Goal: Transaction & Acquisition: Purchase product/service

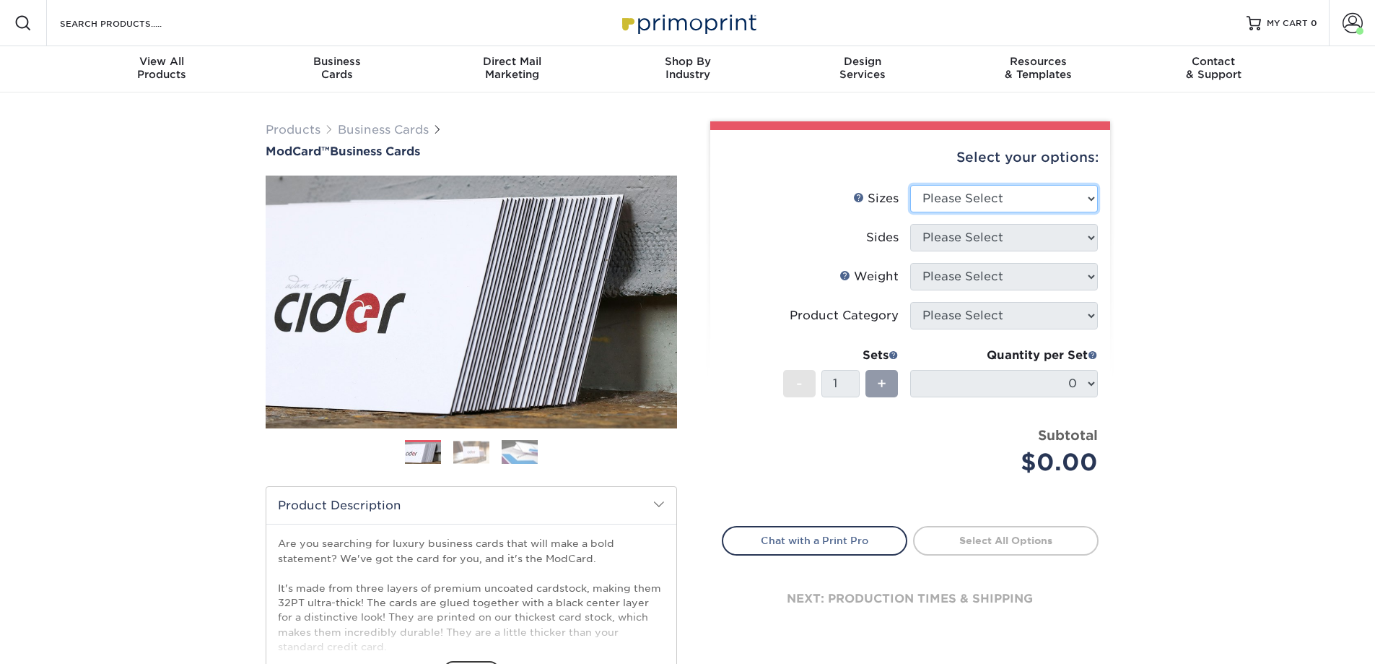
click at [1087, 197] on select "Please Select 1.5" x 3.5" - Mini 1.75" x 3.5" - Mini 2" x 2" - Square 2" x 3" -…" at bounding box center [1004, 198] width 188 height 27
select select "2.00x3.50"
click at [910, 185] on select "Please Select 1.5" x 3.5" - Mini 1.75" x 3.5" - Mini 2" x 2" - Square 2" x 3" -…" at bounding box center [1004, 198] width 188 height 27
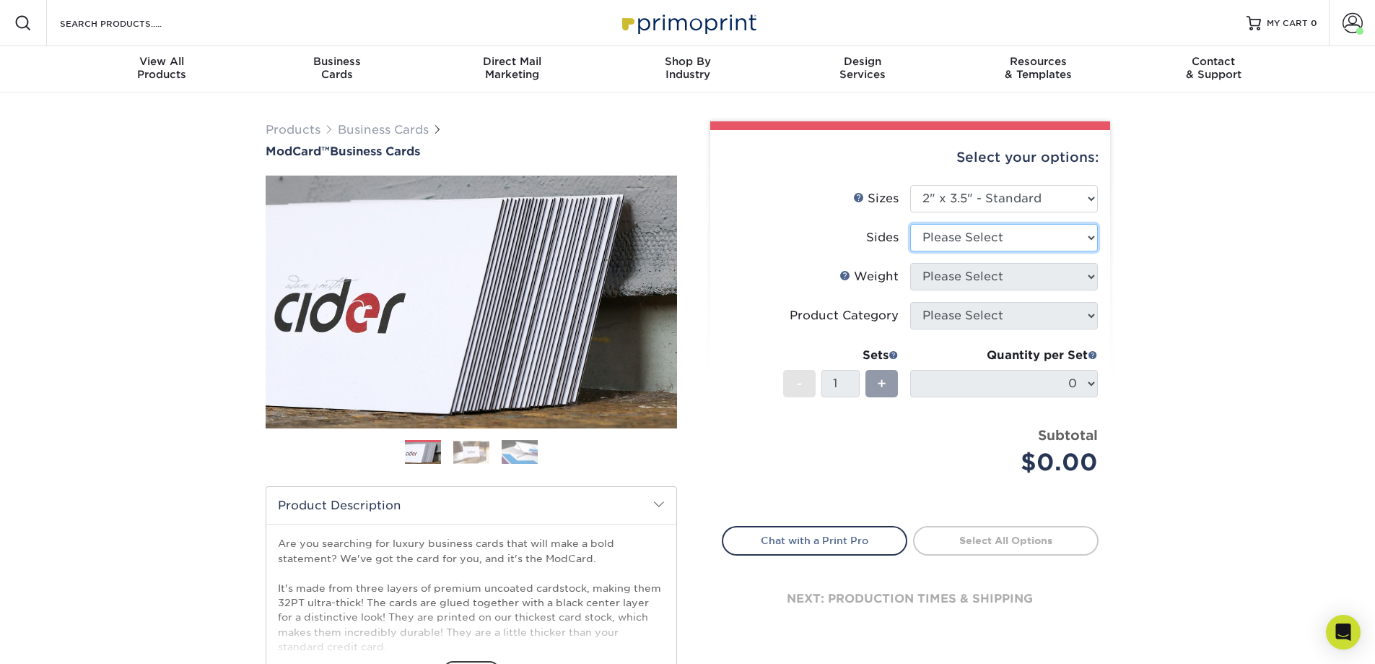
click at [1092, 238] on select "Please Select Print Both Sides Print Front Only" at bounding box center [1004, 237] width 188 height 27
select select "13abbda7-1d64-4f25-8bb2-c179b224825d"
click at [910, 224] on select "Please Select Print Both Sides Print Front Only" at bounding box center [1004, 237] width 188 height 27
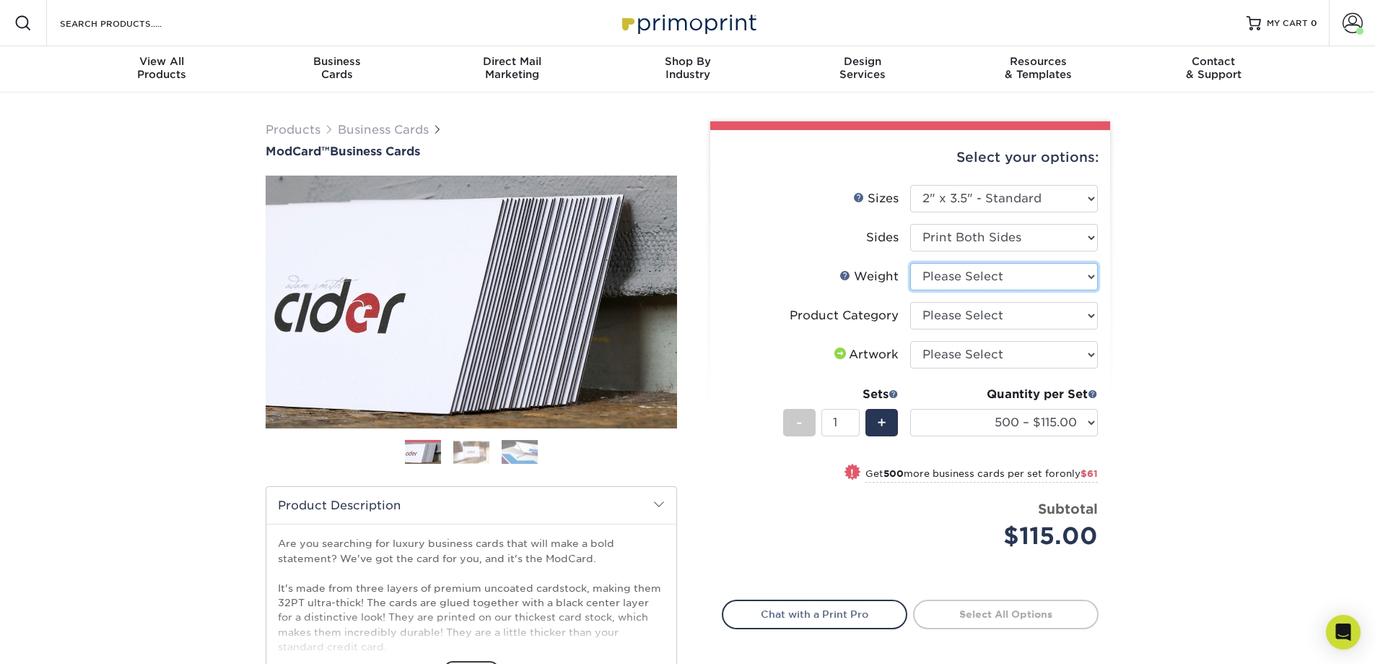
click at [1092, 279] on select "Please Select 32PTUCBLK" at bounding box center [1004, 276] width 188 height 27
select select "32PTUCBLK"
click at [910, 263] on select "Please Select 32PTUCBLK" at bounding box center [1004, 276] width 188 height 27
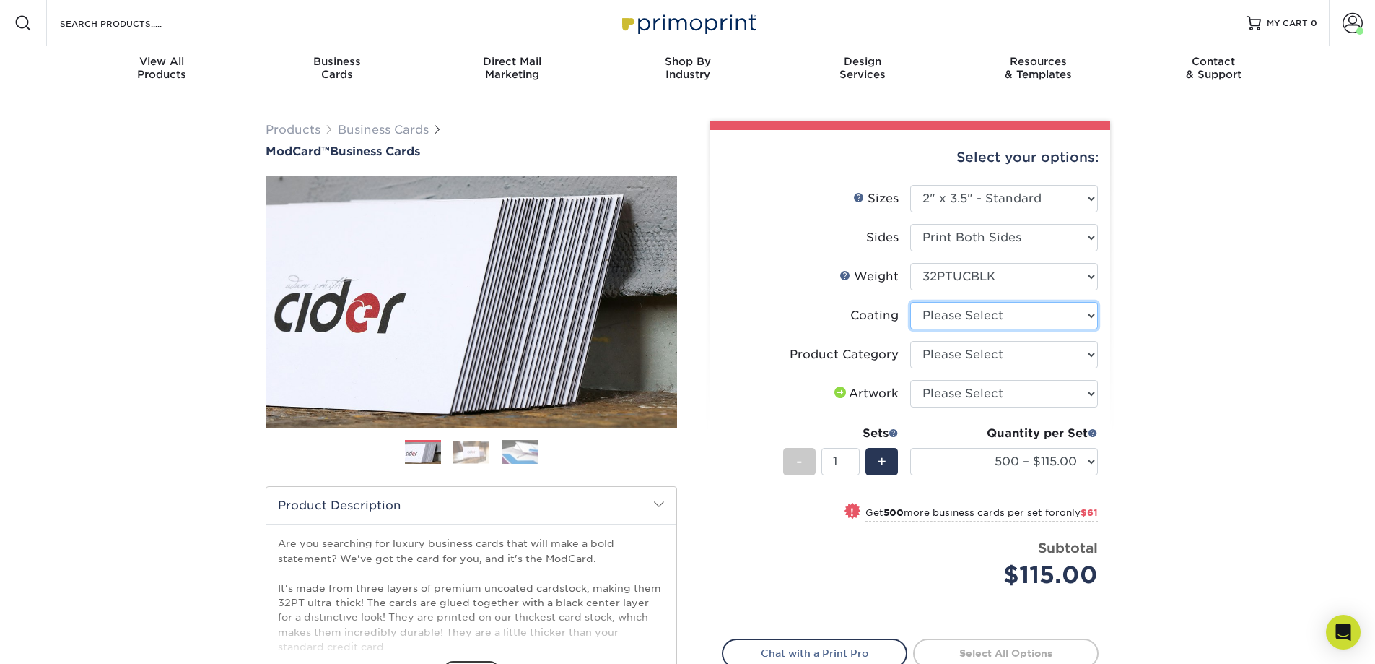
click at [1091, 323] on select at bounding box center [1004, 315] width 188 height 27
select select "3e7618de-abca-4bda-9f97-8b9129e913d8"
click at [910, 302] on select at bounding box center [1004, 315] width 188 height 27
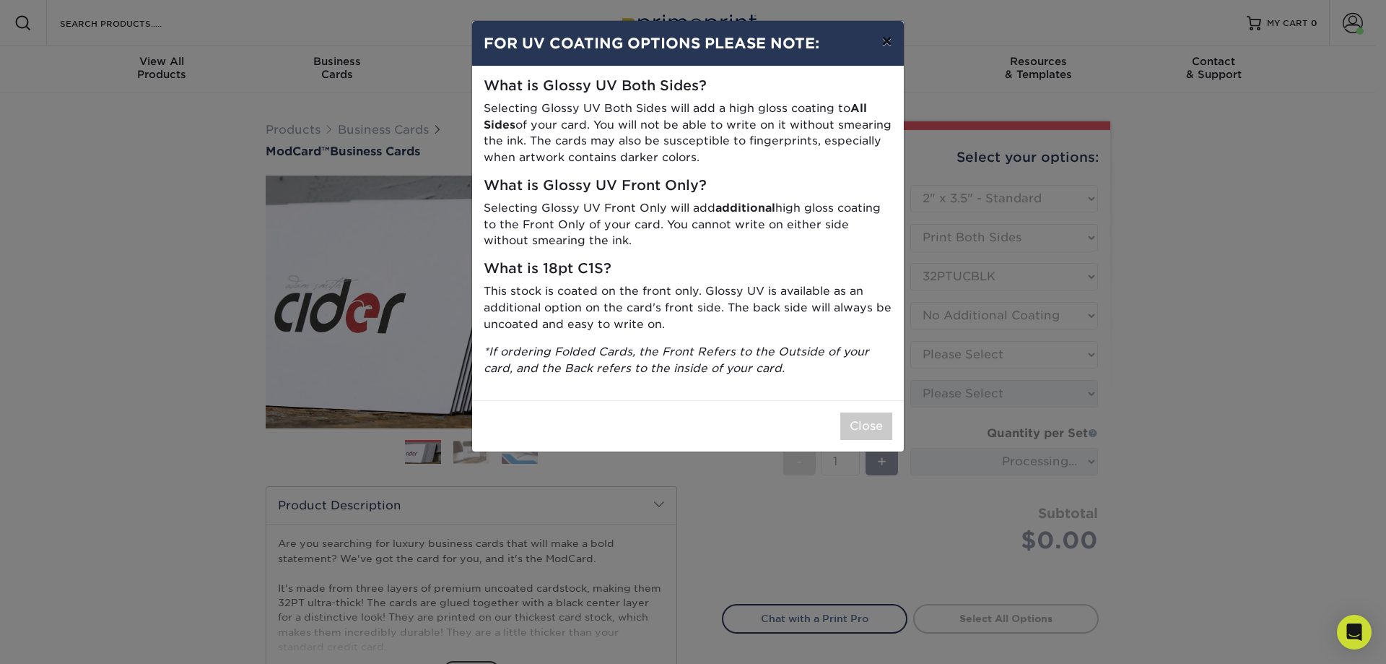
drag, startPoint x: 885, startPoint y: 48, endPoint x: 999, endPoint y: 320, distance: 294.2
click at [886, 51] on button "×" at bounding box center [886, 41] width 33 height 40
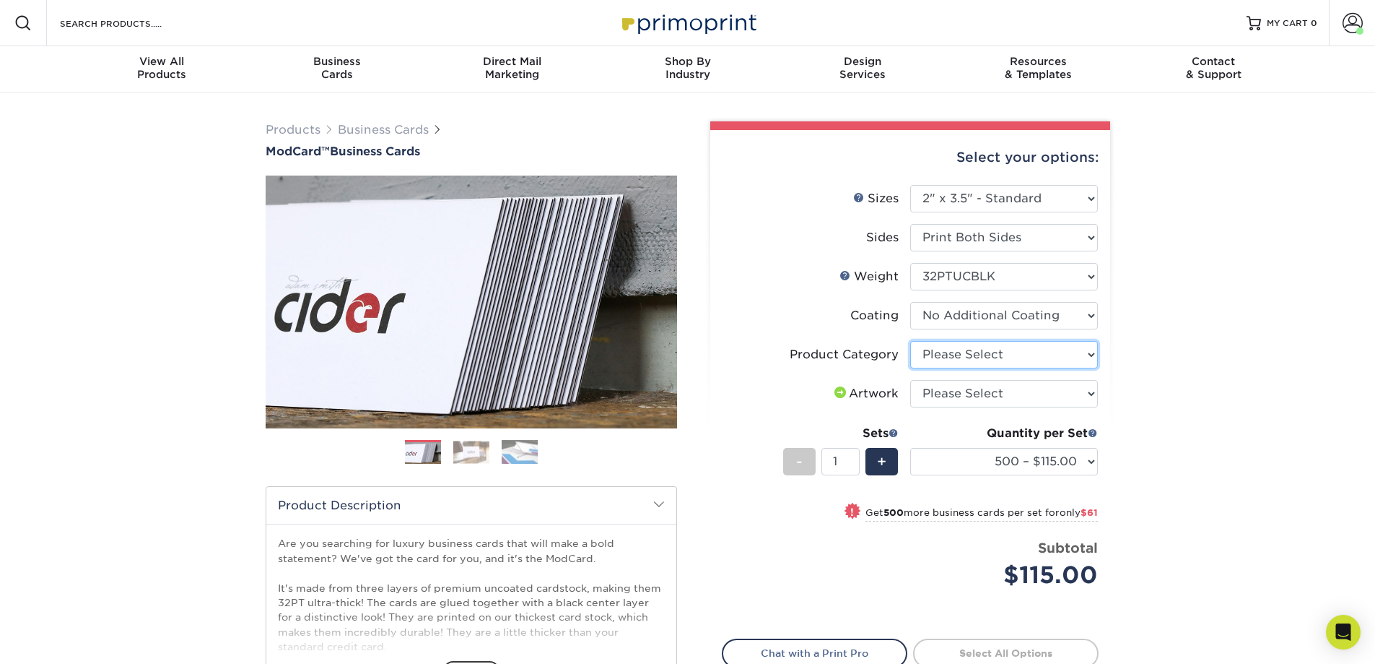
click at [1092, 357] on select "Please Select Business Cards" at bounding box center [1004, 354] width 188 height 27
select select "3b5148f1-0588-4f88-a218-97bcfdce65c1"
click at [910, 341] on select "Please Select Business Cards" at bounding box center [1004, 354] width 188 height 27
click at [1094, 393] on select "Please Select I will upload files I need a design - $100" at bounding box center [1004, 393] width 188 height 27
click at [910, 380] on select "Please Select I will upload files I need a design - $100" at bounding box center [1004, 393] width 188 height 27
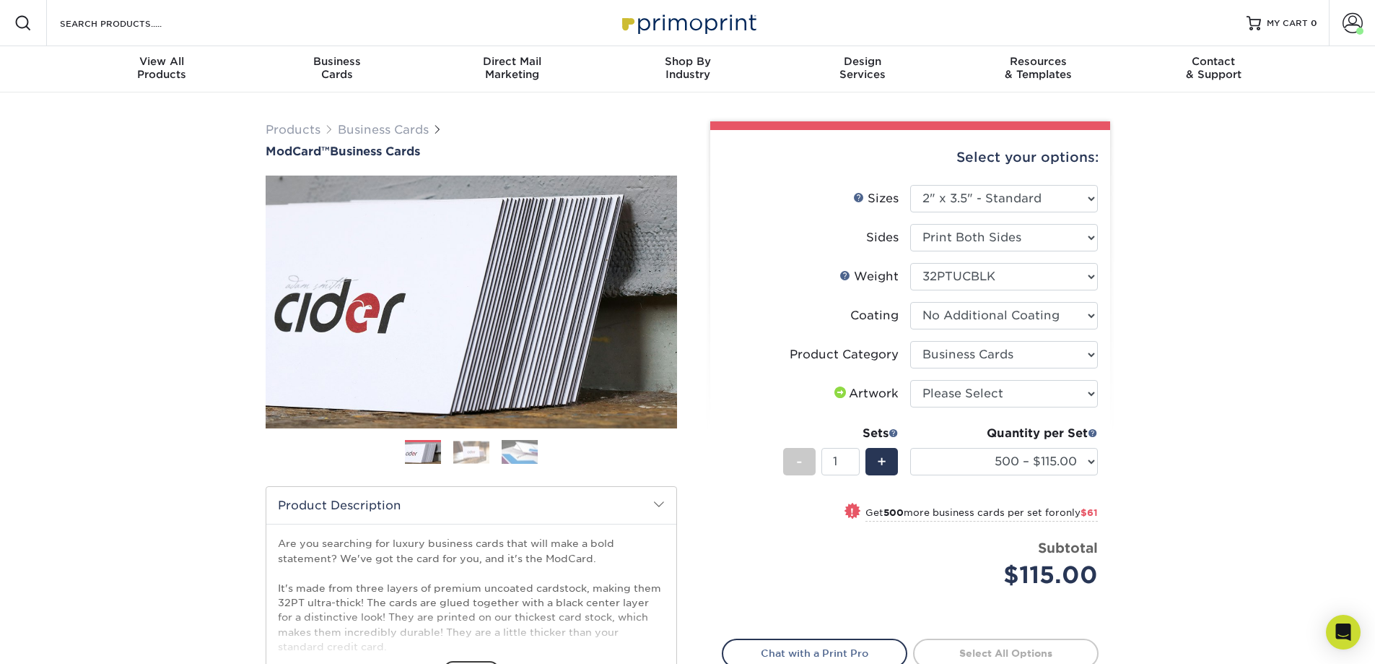
click at [1167, 399] on div "Products Business Cards ModCard™ Business Cards Previous Next" at bounding box center [687, 477] width 1375 height 771
click at [1092, 466] on select "500 – $115.00 1000 – $176.00" at bounding box center [1004, 461] width 188 height 27
select select "1000 – $176.00"
click at [910, 448] on select "500 – $115.00 1000 – $176.00" at bounding box center [1004, 461] width 188 height 27
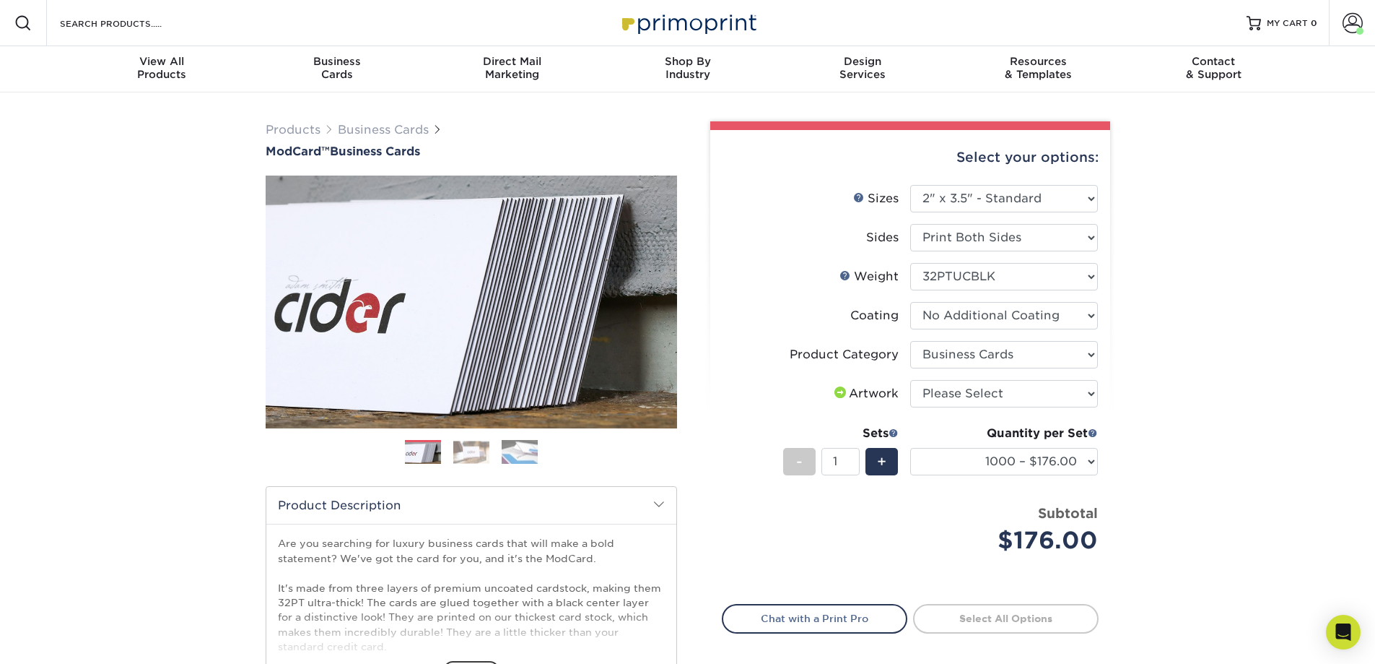
click at [1147, 496] on div "Products Business Cards ModCard™ Business Cards Previous Next" at bounding box center [687, 477] width 1375 height 771
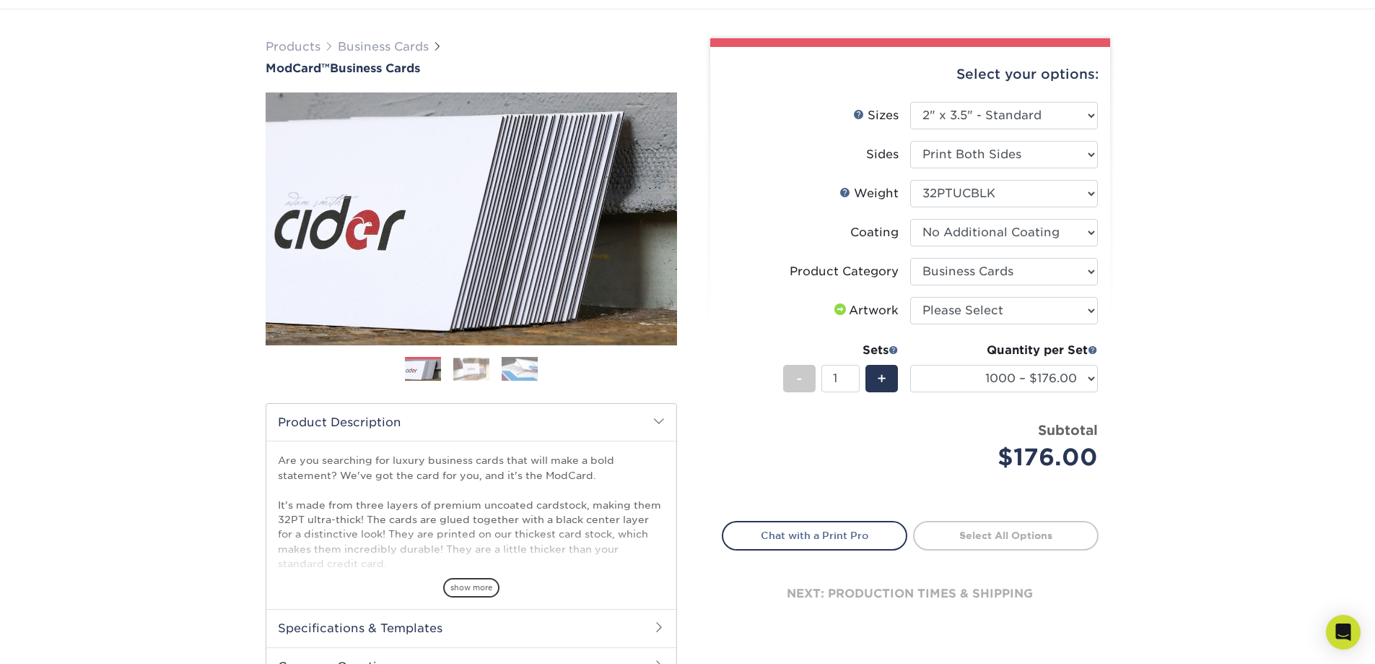
scroll to position [82, 0]
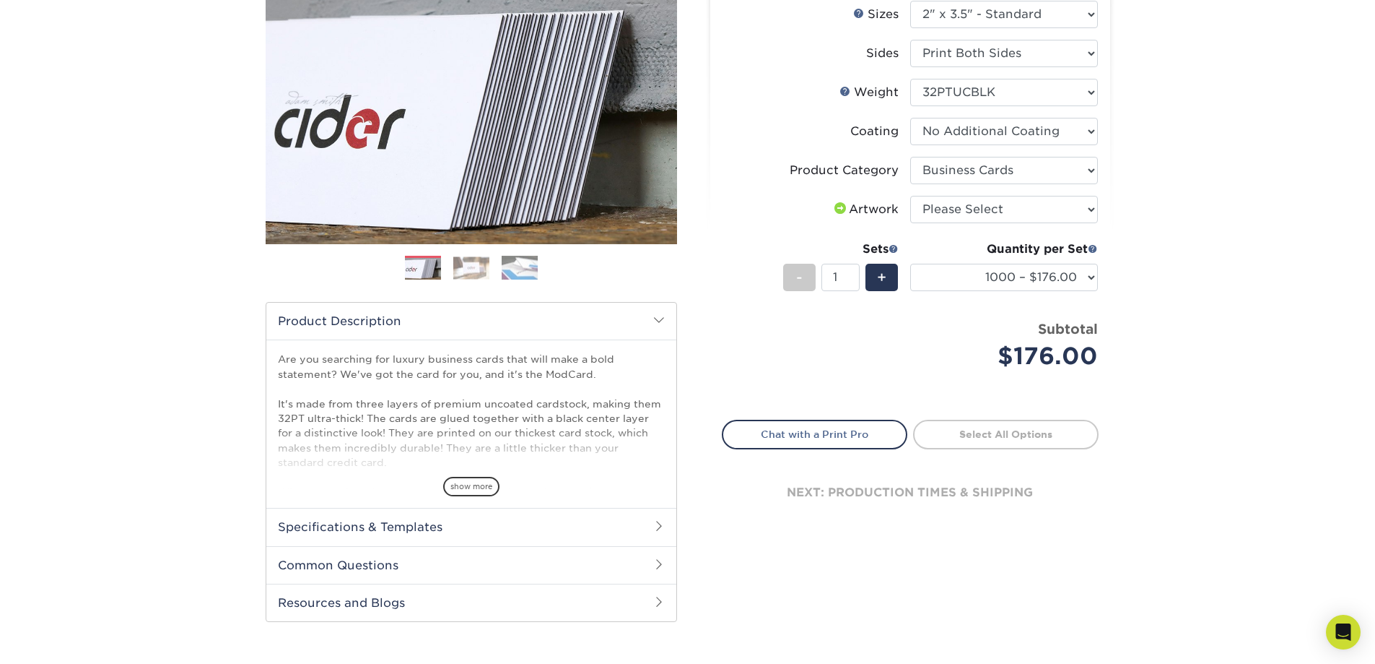
drag, startPoint x: 1162, startPoint y: 450, endPoint x: 1162, endPoint y: 464, distance: 13.7
click at [465, 267] on img at bounding box center [471, 267] width 36 height 22
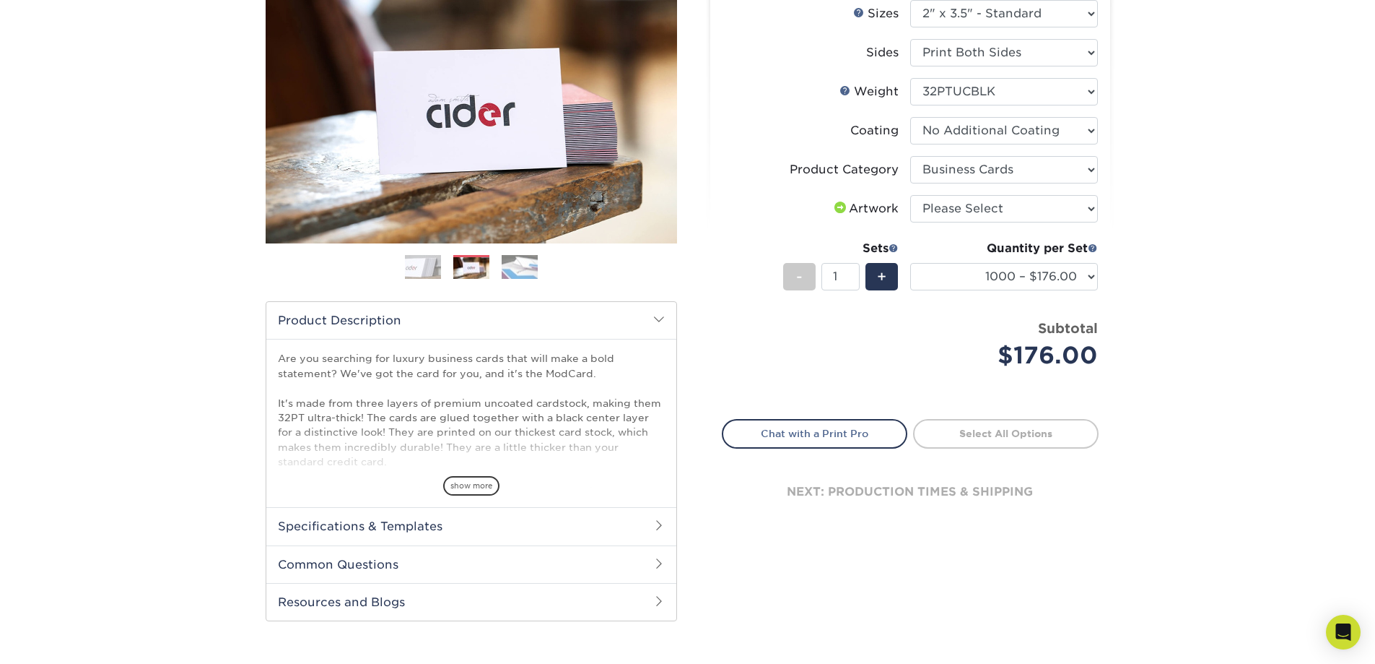
click at [530, 267] on img at bounding box center [520, 266] width 36 height 25
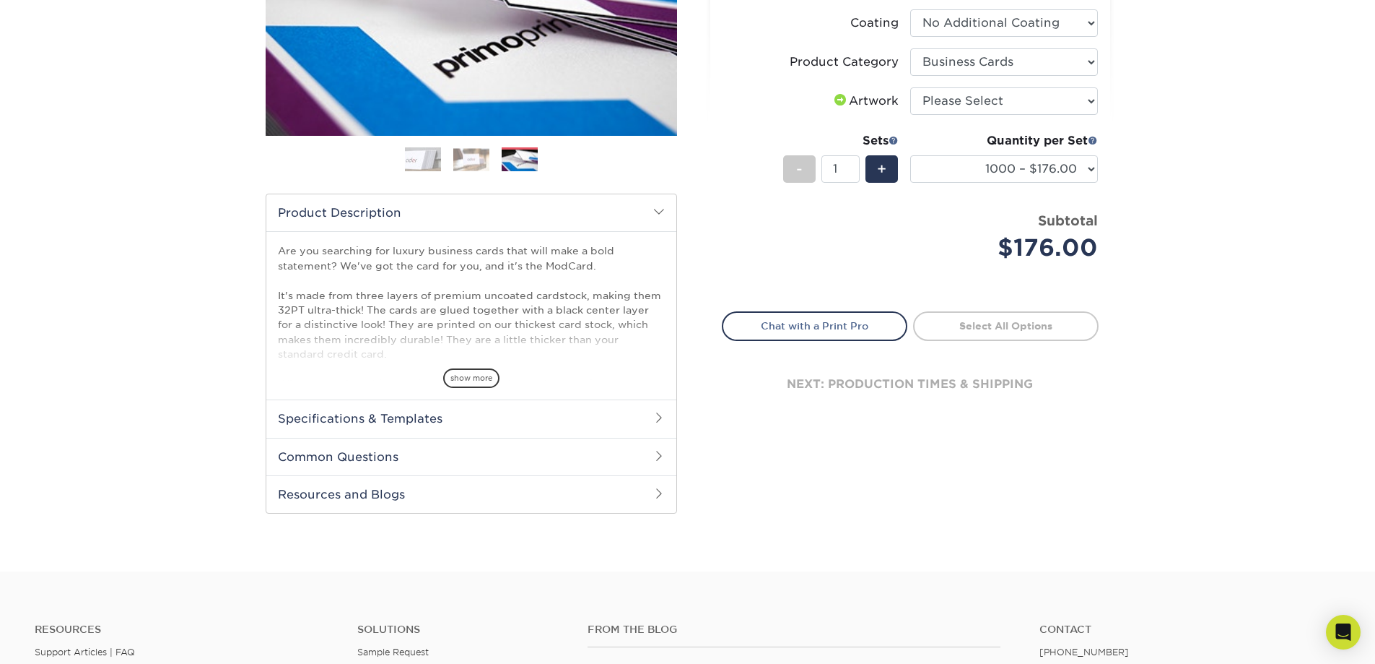
scroll to position [301, 0]
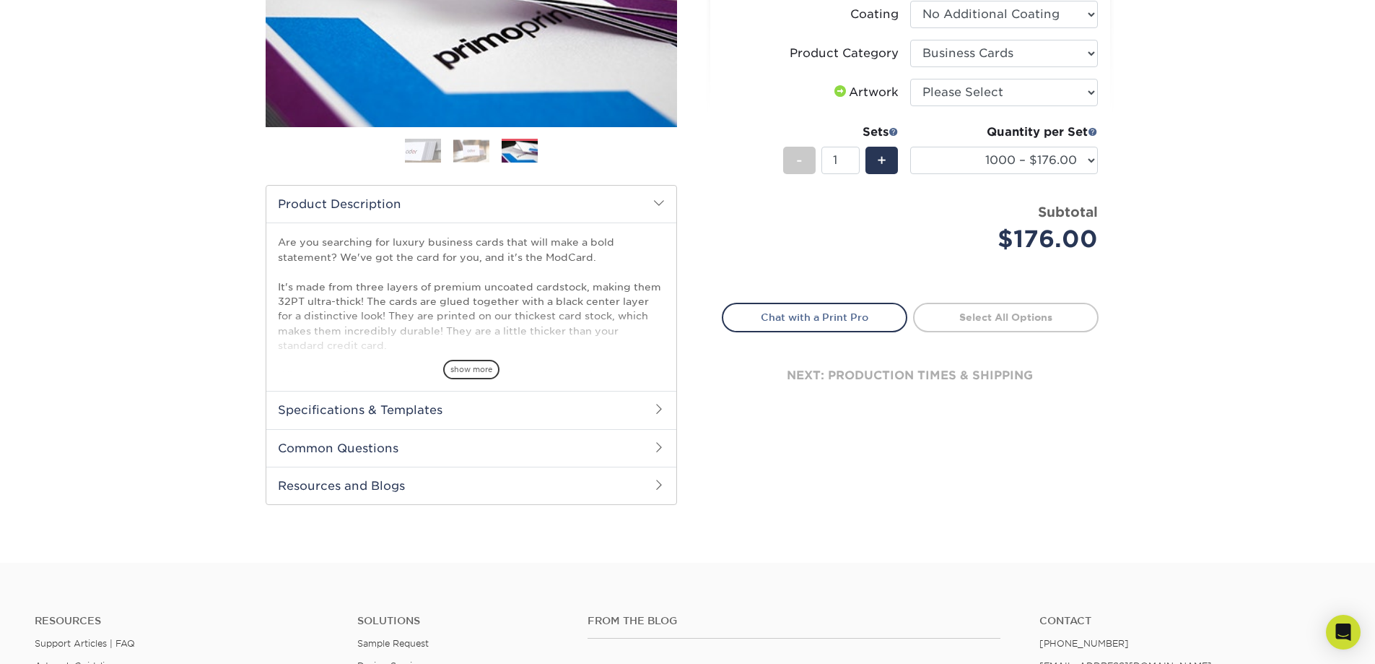
drag, startPoint x: 1213, startPoint y: 308, endPoint x: 1210, endPoint y: 334, distance: 26.2
click at [486, 368] on span "show more" at bounding box center [471, 369] width 56 height 19
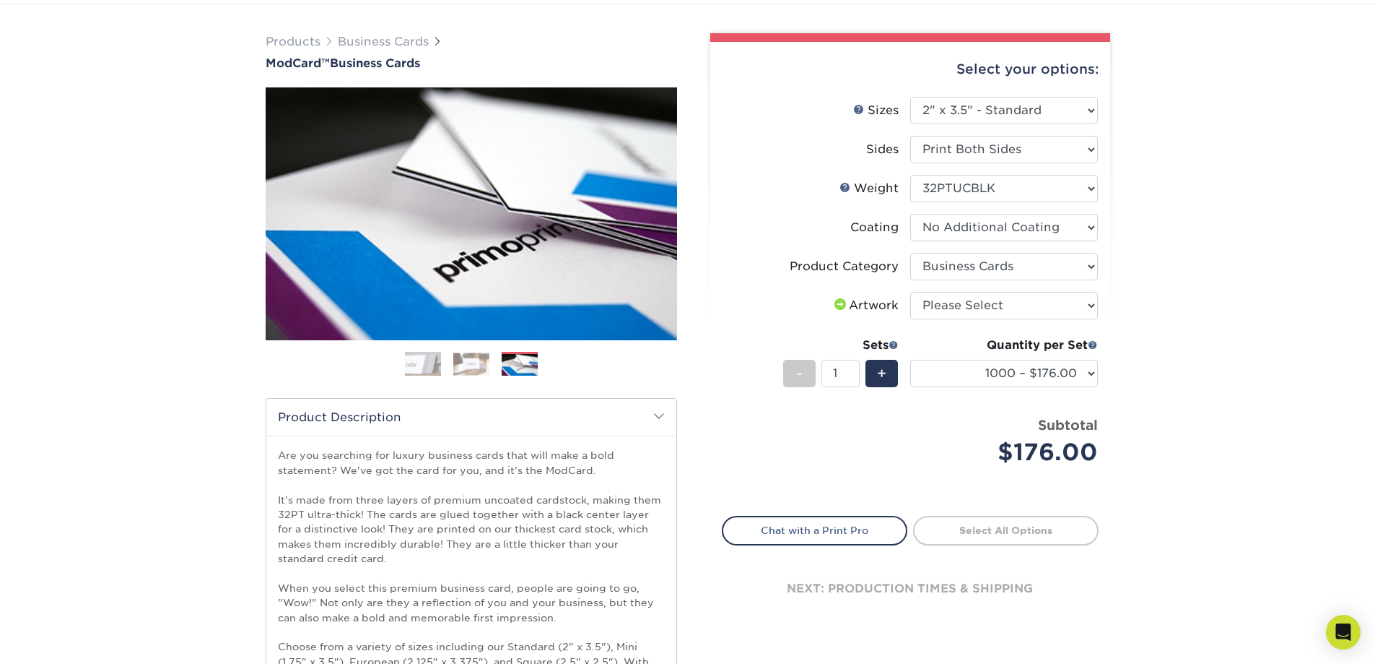
scroll to position [0, 0]
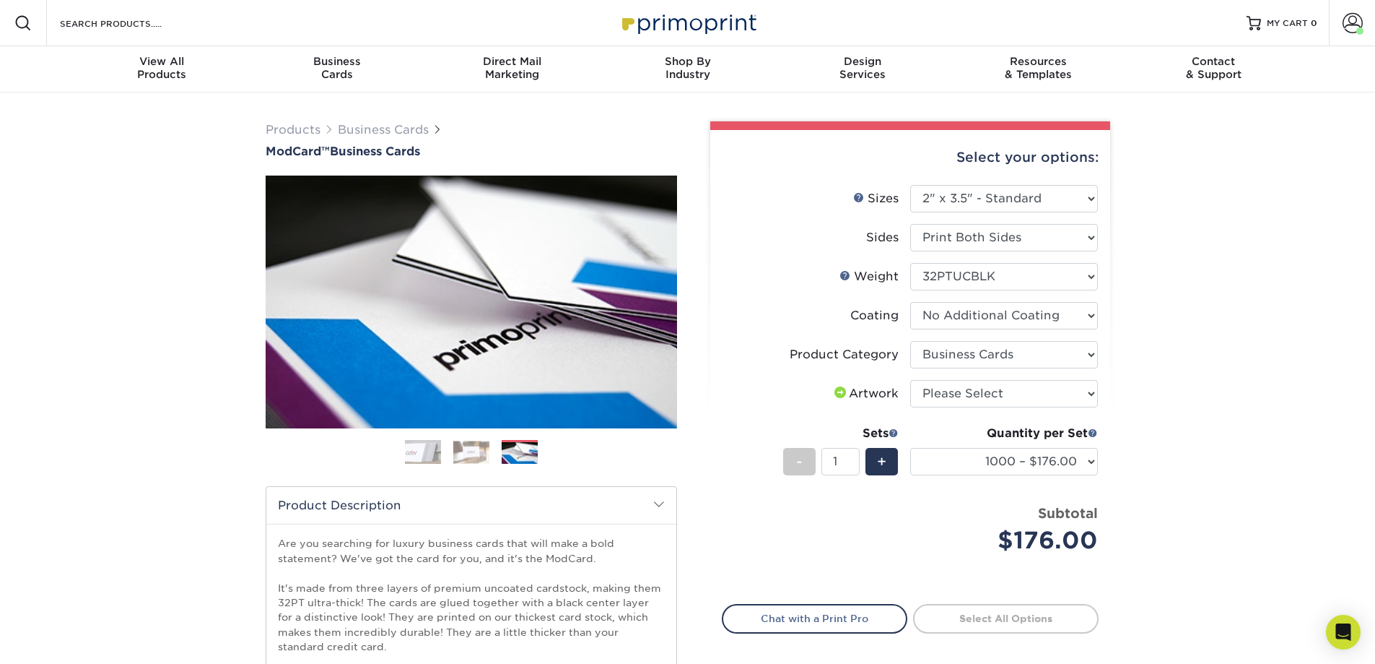
drag, startPoint x: 250, startPoint y: 408, endPoint x: 242, endPoint y: 290, distance: 118.0
click at [119, 368] on div "Products Business Cards ModCard™ Business Cards Previous Next" at bounding box center [687, 582] width 1375 height 980
click at [1270, 391] on div "Products Business Cards ModCard™ Business Cards Previous Next" at bounding box center [687, 582] width 1375 height 980
click at [1315, 376] on div "Products Business Cards ModCard™ Business Cards Previous Next" at bounding box center [687, 582] width 1375 height 980
click at [1234, 447] on div "Products Business Cards ModCard™ Business Cards Previous Next" at bounding box center [687, 582] width 1375 height 980
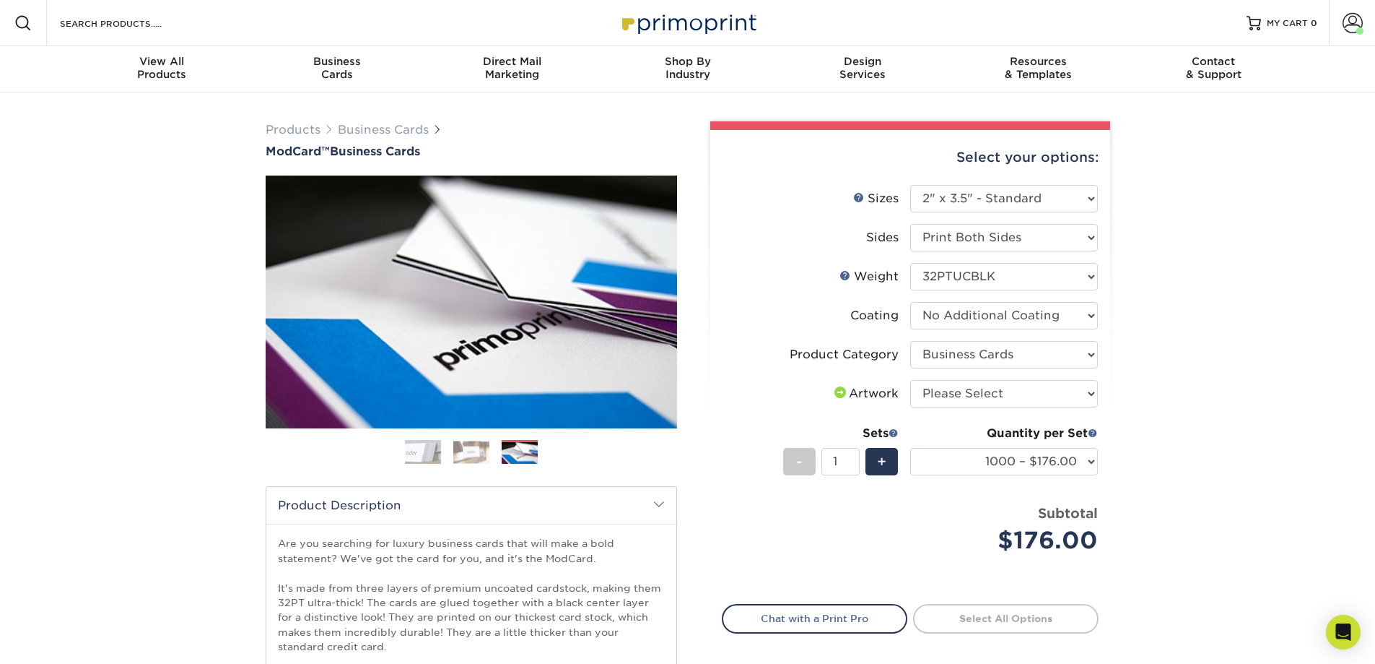
click at [1242, 461] on div "Products Business Cards ModCard™ Business Cards Previous Next" at bounding box center [687, 582] width 1375 height 980
